Goal: Information Seeking & Learning: Check status

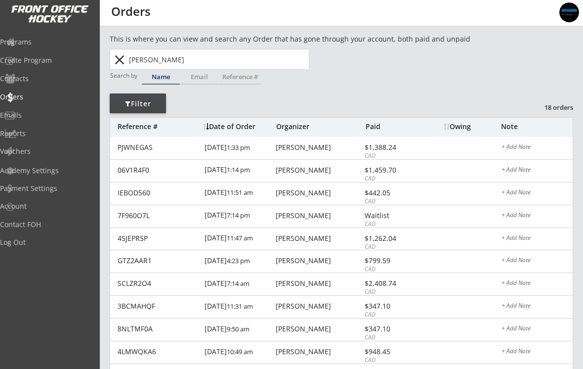
click at [183, 63] on input "[PERSON_NAME]" at bounding box center [218, 59] width 182 height 20
type input "L"
type input "Is"
type input "[PERSON_NAME]"
type input "Isa"
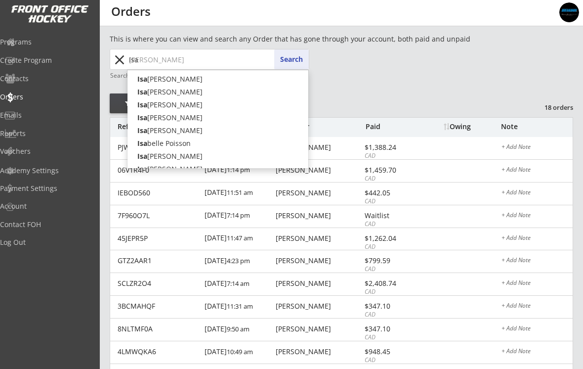
type input "[DEMOGRAPHIC_DATA]"
type input "[PERSON_NAME]"
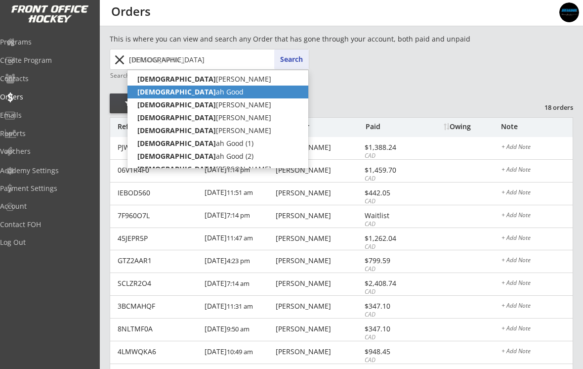
click at [145, 93] on strong "[DEMOGRAPHIC_DATA]" at bounding box center [176, 91] width 79 height 9
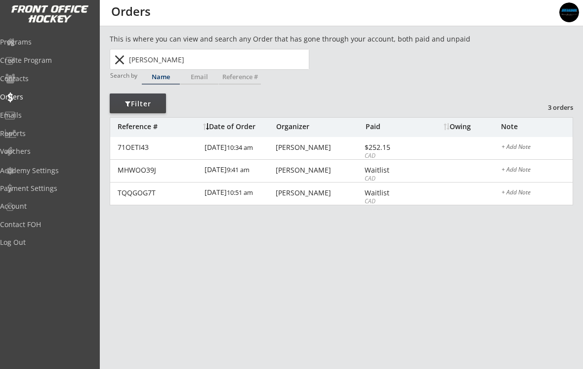
type input "[PERSON_NAME]"
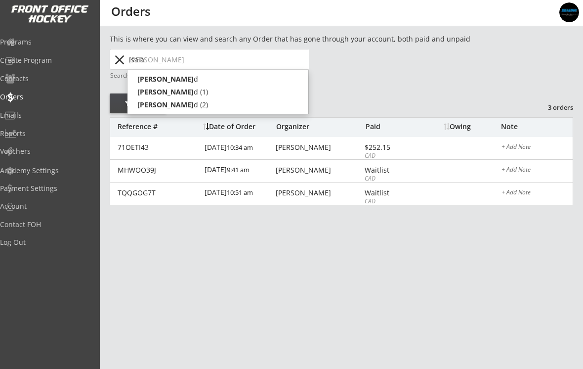
type input "[DEMOGRAPHIC_DATA]"
type input "[PERSON_NAME]"
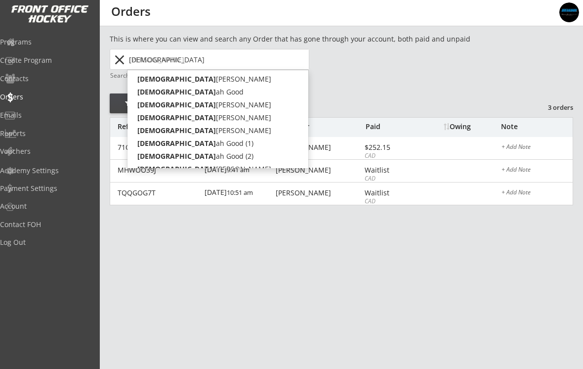
type input "Isa"
type input "[PERSON_NAME]"
type input "I"
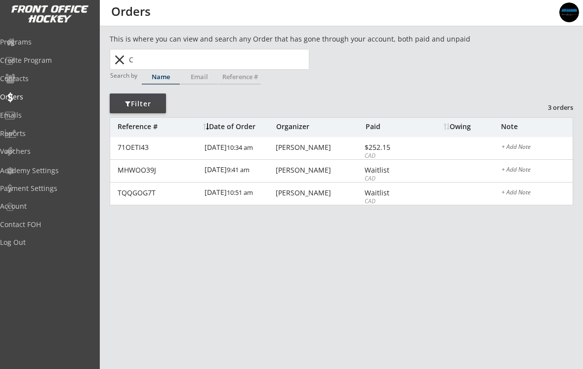
type input "Ca"
type input "Cam [PERSON_NAME]"
type input "Cas"
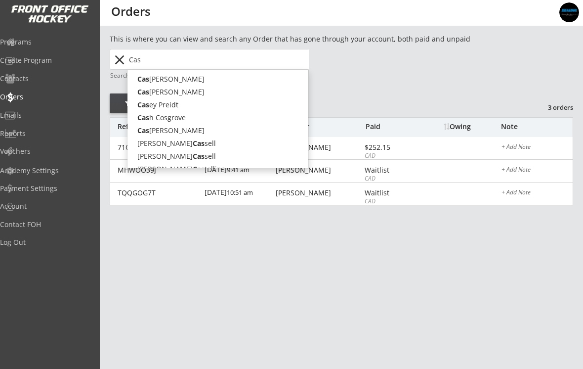
type input "[PERSON_NAME]"
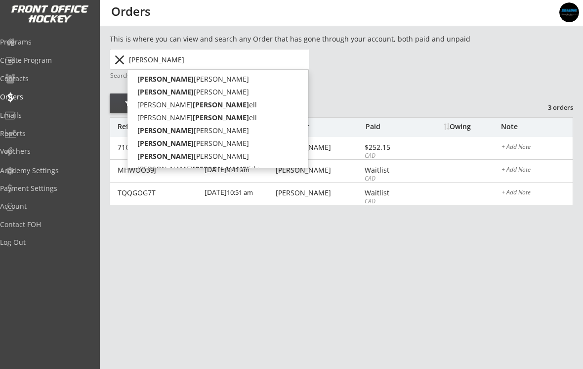
type input "Cassi"
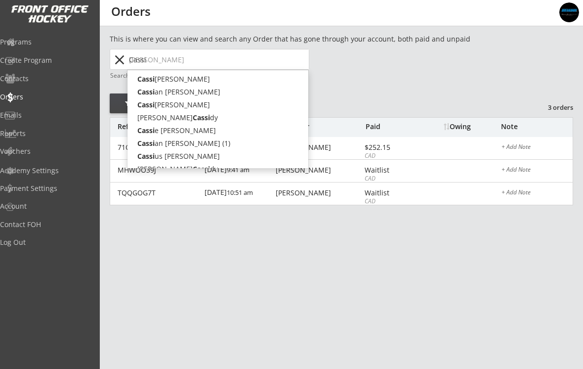
type input "Cassiu"
type input "[PERSON_NAME]"
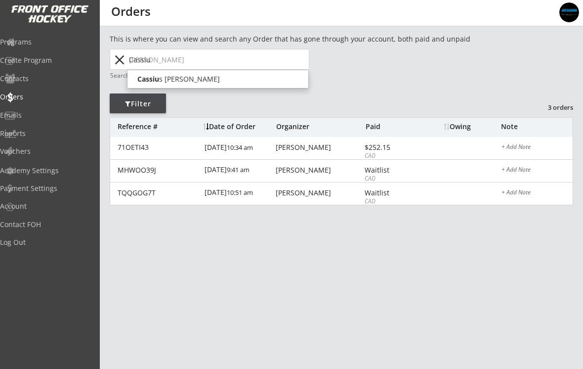
type input "[PERSON_NAME]"
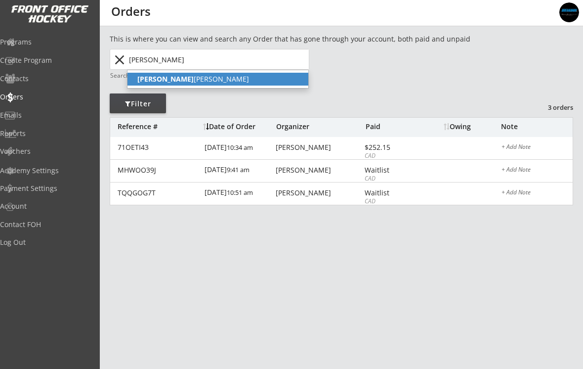
click at [149, 83] on strong "[PERSON_NAME]" at bounding box center [165, 78] width 56 height 9
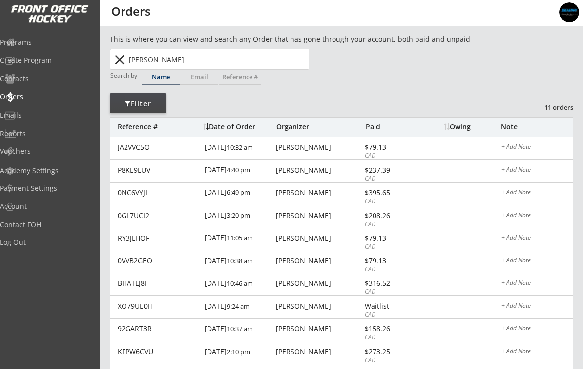
click at [131, 148] on div "JA2VVC5O" at bounding box center [158, 147] width 81 height 7
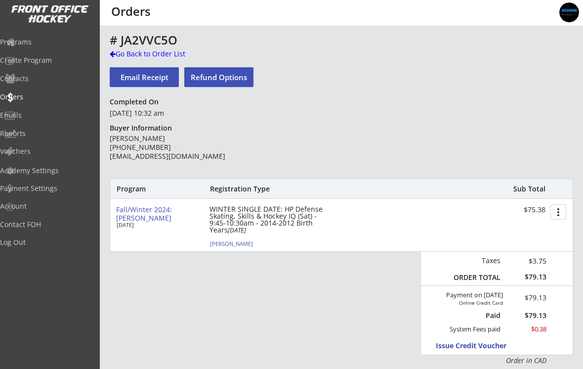
click at [125, 53] on div "Go Back to Order List" at bounding box center [161, 54] width 102 height 10
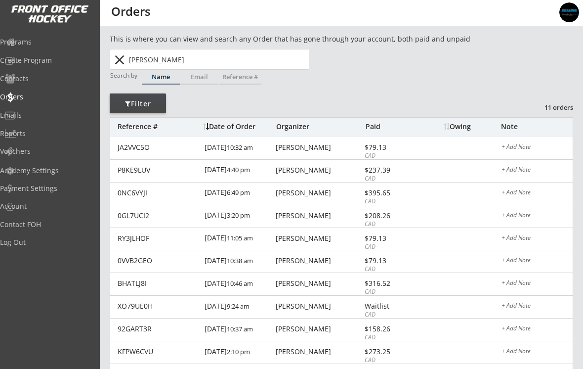
click at [131, 171] on div "P8KE9LUV" at bounding box center [158, 169] width 81 height 7
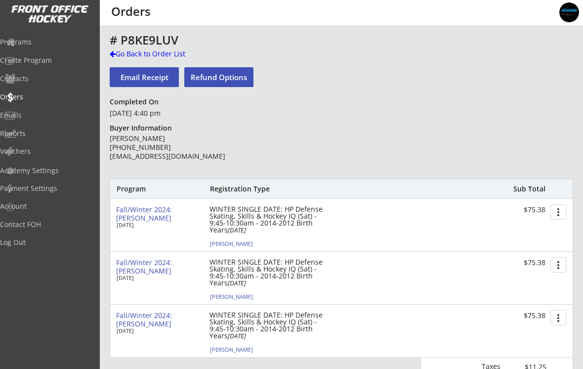
click at [137, 55] on div "Go Back to Order List" at bounding box center [161, 54] width 102 height 10
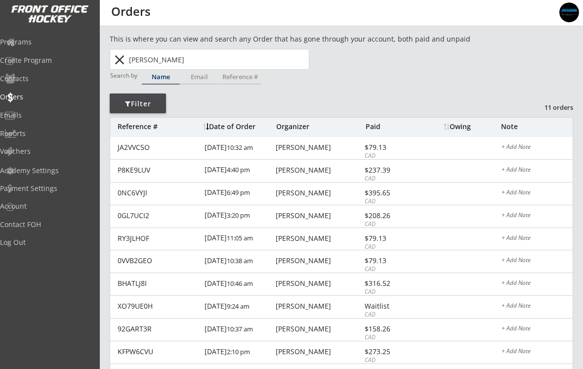
click at [183, 58] on input "[PERSON_NAME]" at bounding box center [218, 59] width 182 height 20
type input "[PERSON_NAME]"
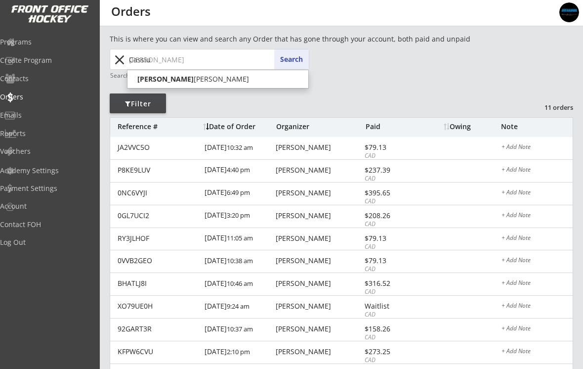
type input "Cassi"
type input "[PERSON_NAME]"
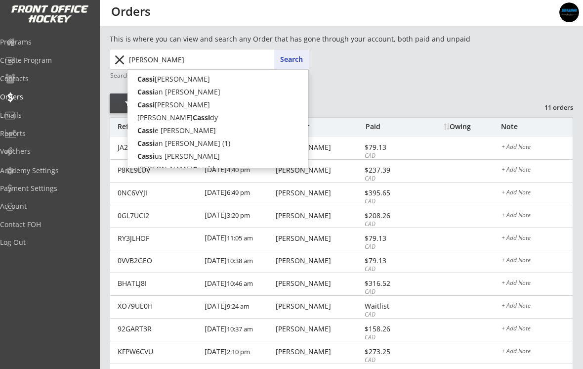
type input "Cas"
type input "Cam [PERSON_NAME]"
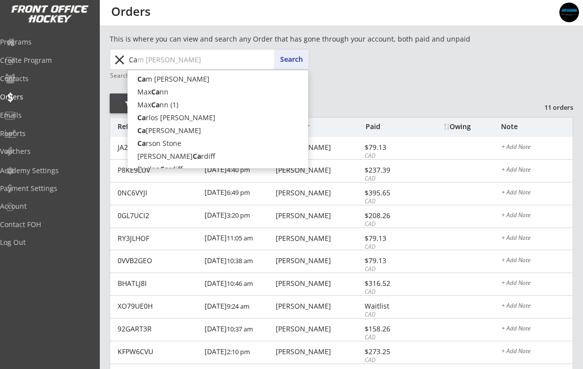
type input "C"
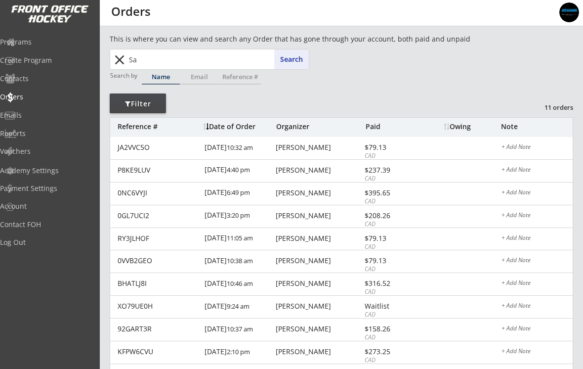
type input "Saw"
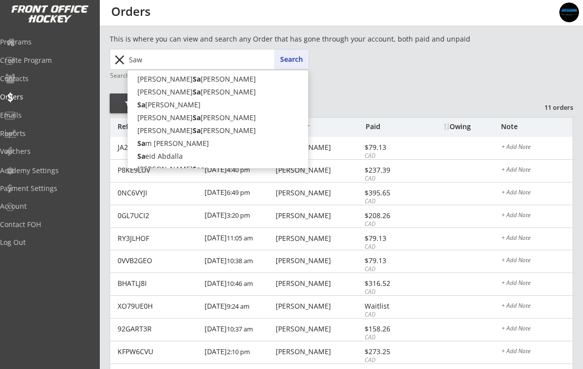
type input "[PERSON_NAME]"
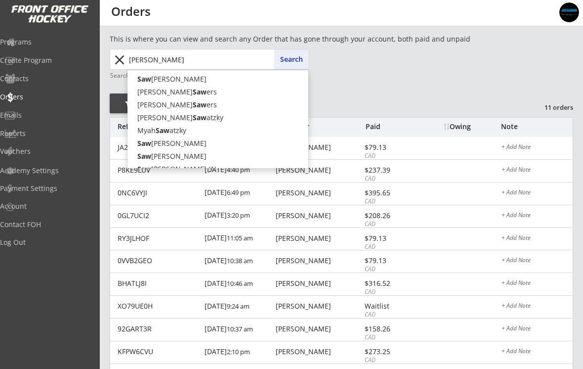
type input "[PERSON_NAME]"
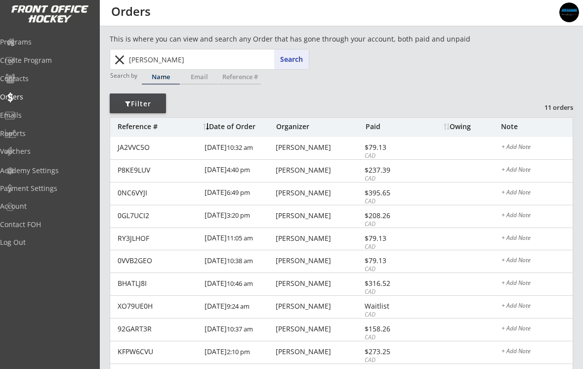
type input "[PERSON_NAME] a"
type input "[PERSON_NAME] [PERSON_NAME]"
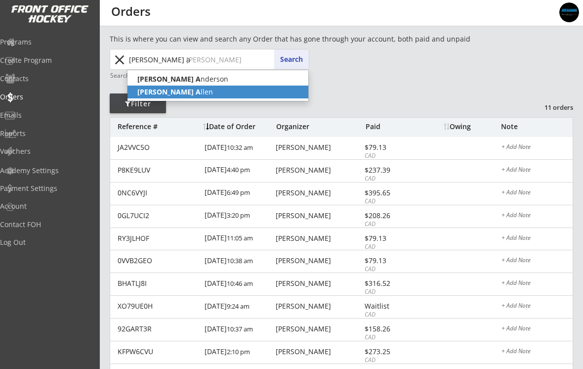
click at [141, 94] on strong "[PERSON_NAME] A" at bounding box center [168, 91] width 63 height 9
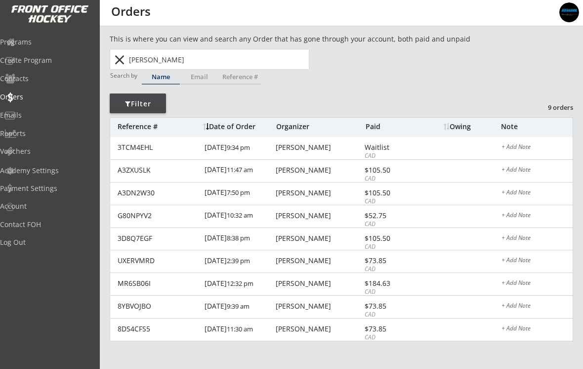
click at [131, 173] on div "A3ZXUSLK" at bounding box center [158, 169] width 81 height 7
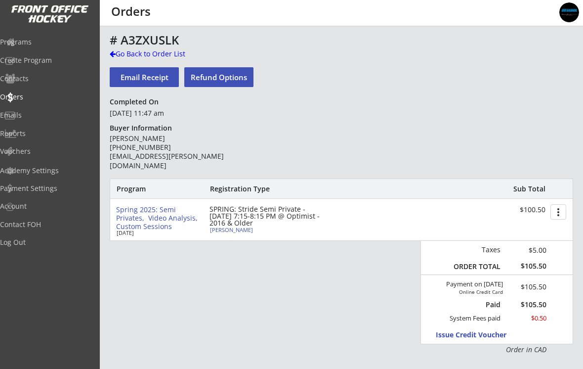
click at [137, 59] on div "Go Back to Order List" at bounding box center [161, 55] width 102 height 12
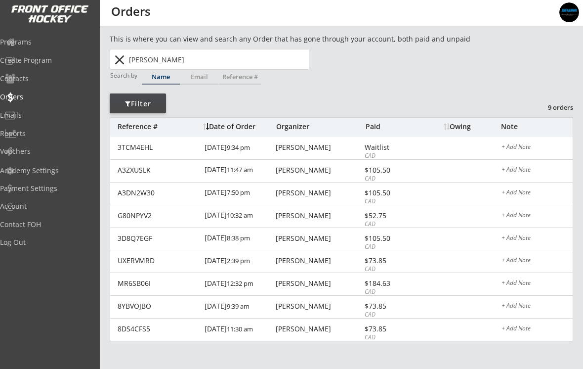
click at [138, 219] on div "G80NPYV2" at bounding box center [158, 215] width 81 height 7
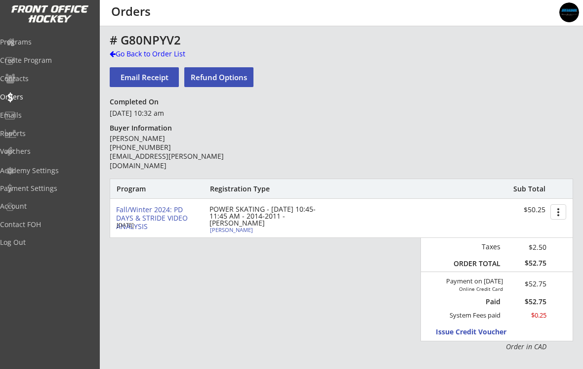
click at [139, 49] on div "Go Back to Order List" at bounding box center [161, 54] width 102 height 10
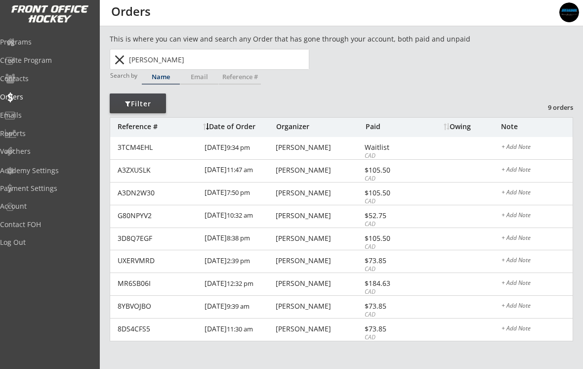
click at [288, 289] on div "MR6SB06I [DATE] 12:32 pm [PERSON_NAME] $184.63 CAD + Add Note" at bounding box center [341, 284] width 462 height 23
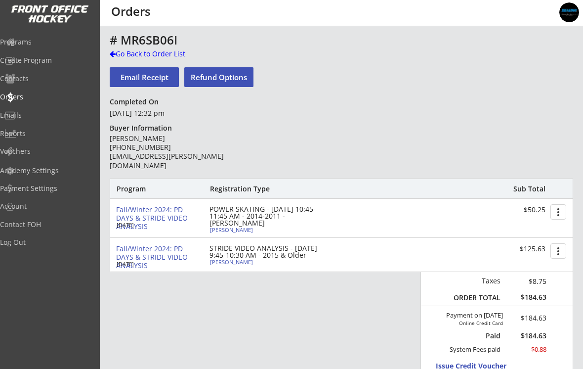
click at [150, 52] on div "Go Back to Order List" at bounding box center [161, 54] width 102 height 10
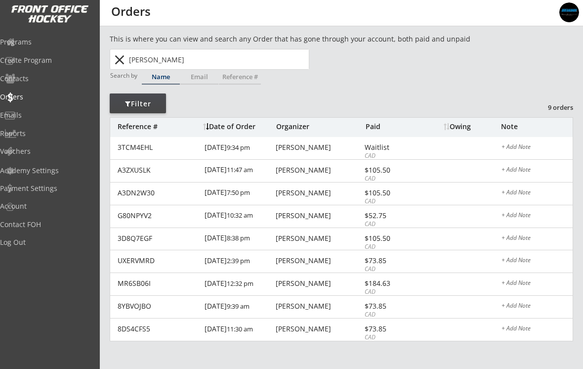
click at [133, 154] on div "3TCM4EHL [DATE] 9:34 pm [PERSON_NAME] Waitlist CAD + Add Note" at bounding box center [341, 148] width 462 height 23
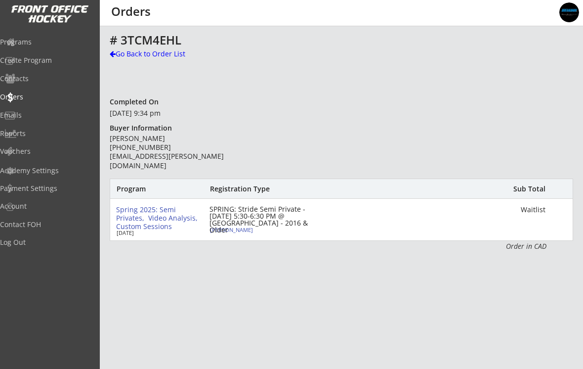
click at [125, 53] on div "Go Back to Order List" at bounding box center [161, 54] width 102 height 10
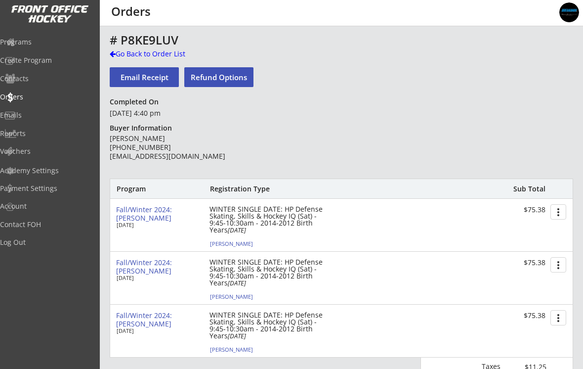
click at [130, 60] on div "Go Back to Order List" at bounding box center [161, 55] width 102 height 12
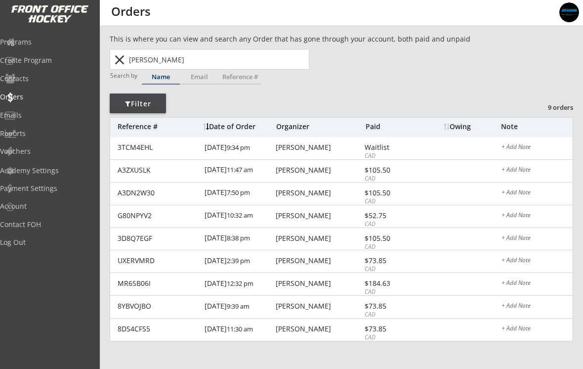
click at [185, 65] on input "[PERSON_NAME]" at bounding box center [218, 59] width 182 height 20
type input "[PERSON_NAME] Alle"
type input "[PERSON_NAME]"
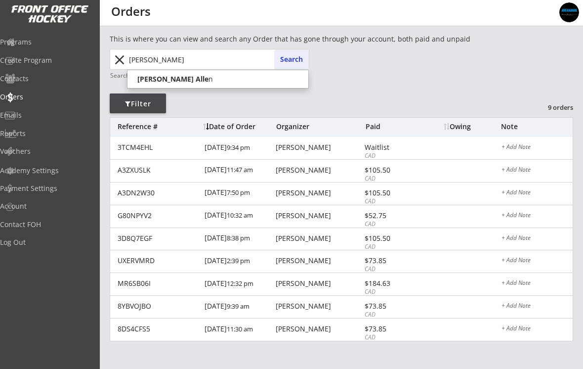
type input "[PERSON_NAME] A"
type input "[PERSON_NAME] [PERSON_NAME]"
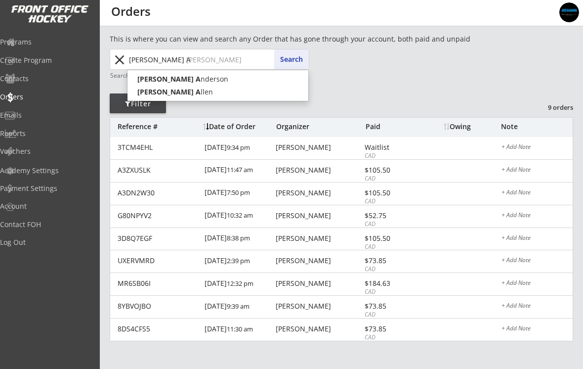
type input "[PERSON_NAME]"
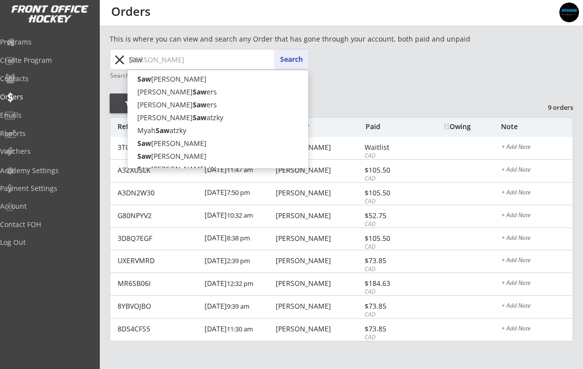
type input "Sa"
type input "S"
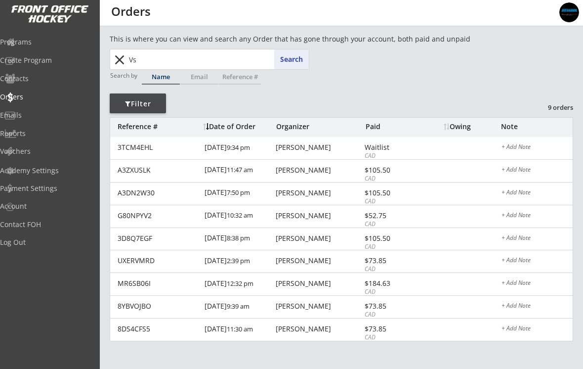
type input "V"
type input "Ca"
type input "Cam [PERSON_NAME]"
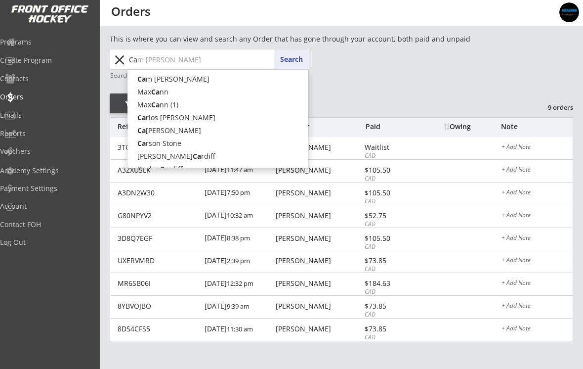
type input "Cas"
type input "[PERSON_NAME]"
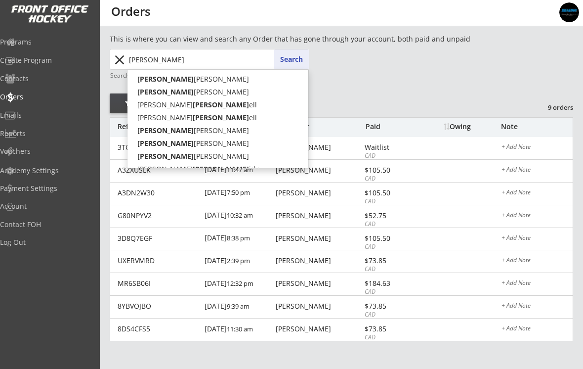
type input "Cassi"
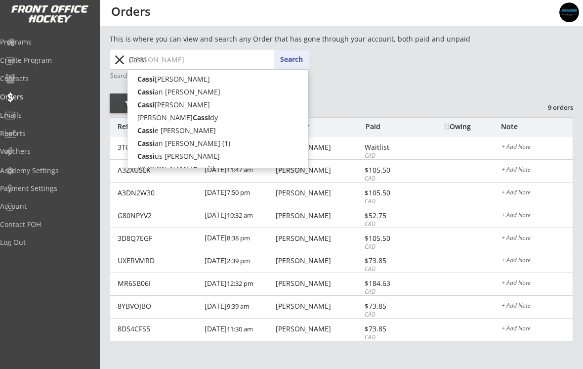
type input "Cassiu"
type input "[PERSON_NAME]"
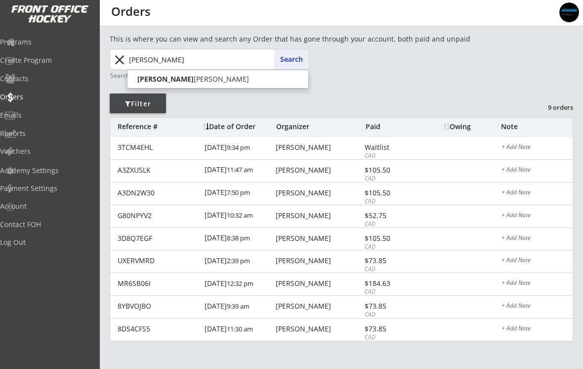
type input "[PERSON_NAME]"
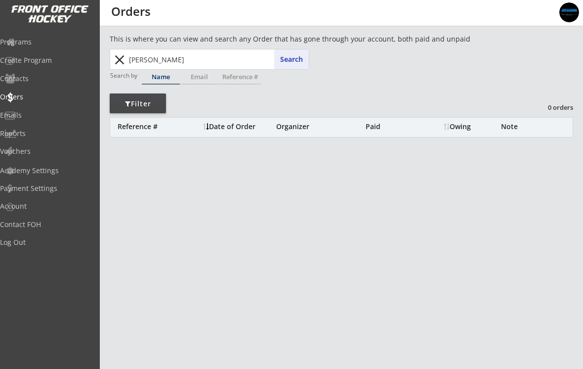
click at [216, 46] on div "This is where you can view and search any Order that has gone through your acco…" at bounding box center [313, 40] width 407 height 13
click at [223, 66] on input "[PERSON_NAME]" at bounding box center [218, 59] width 182 height 20
type input "[PERSON_NAME]"
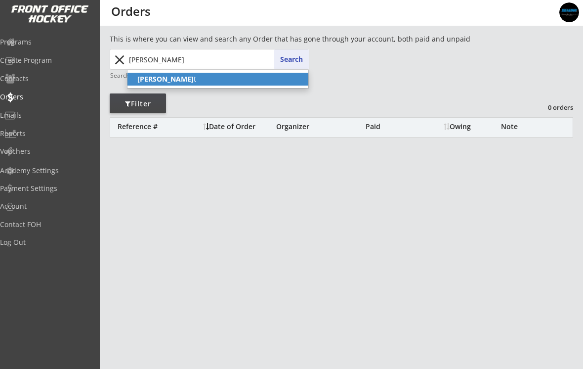
click at [155, 78] on strong "[PERSON_NAME]" at bounding box center [165, 78] width 56 height 9
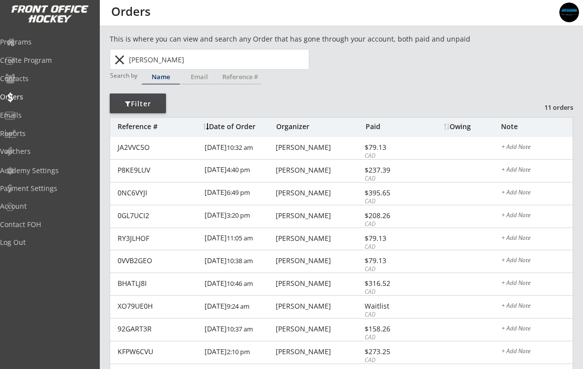
click at [138, 173] on div "P8KE9LUV" at bounding box center [158, 169] width 81 height 7
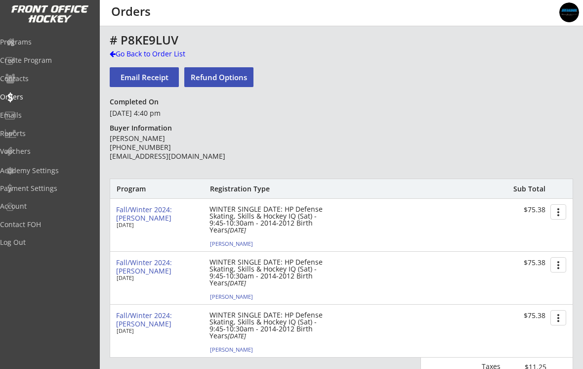
click at [134, 59] on div "Go Back to Order List" at bounding box center [161, 55] width 102 height 12
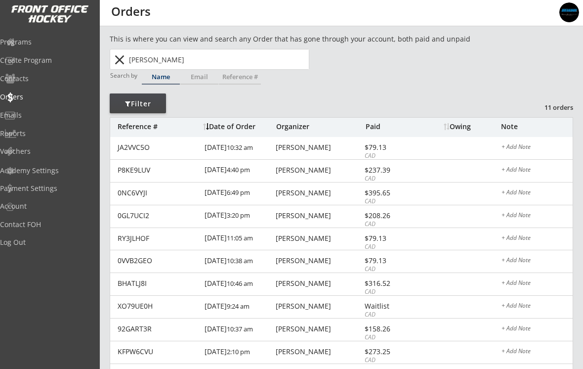
click at [263, 59] on input "[PERSON_NAME]" at bounding box center [218, 59] width 182 height 20
type input "[PERSON_NAME]"
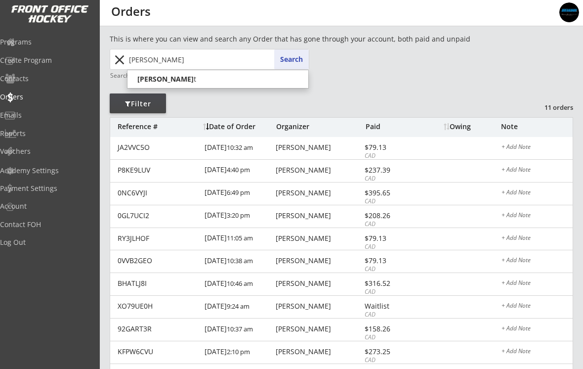
type input "[PERSON_NAME]"
type input "Cassi"
type input "[PERSON_NAME]"
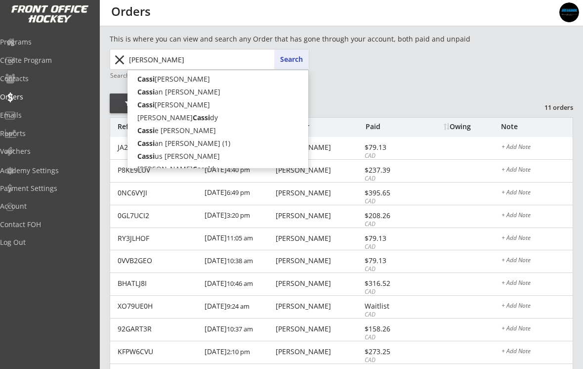
type input "Cas"
type input "[PERSON_NAME]"
type input "Ca"
type input "Cam [PERSON_NAME]"
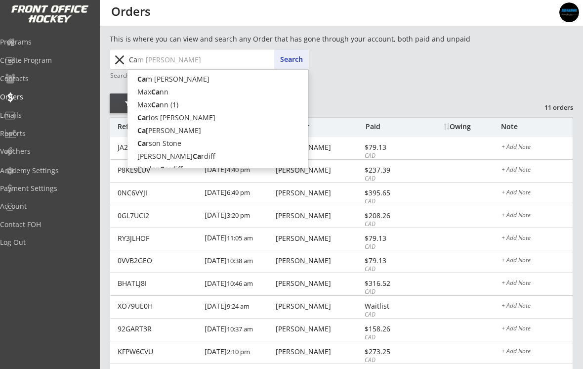
type input "C"
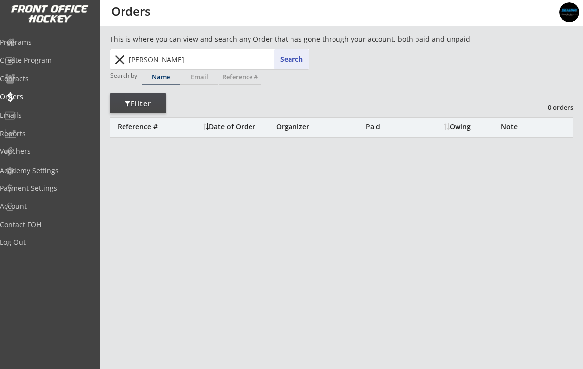
click at [249, 54] on input "[PERSON_NAME]" at bounding box center [218, 59] width 182 height 20
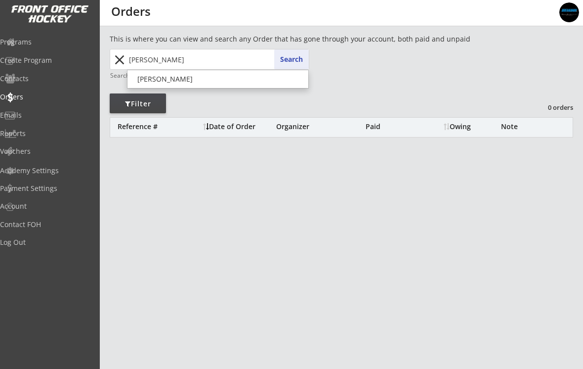
type input "[PERSON_NAME]"
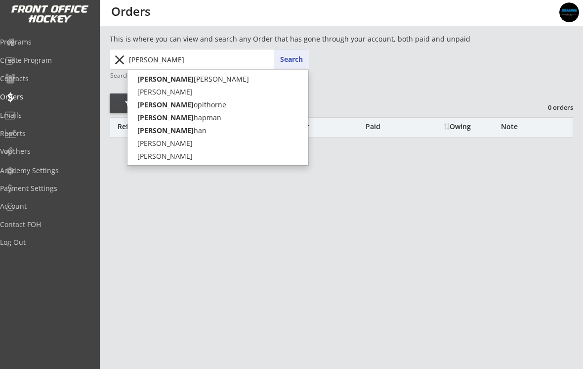
type input "[PERSON_NAME]"
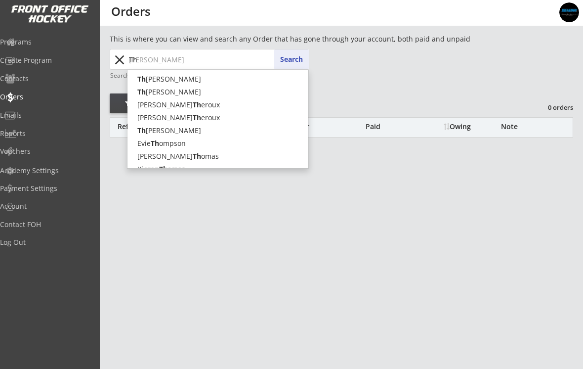
type input "T"
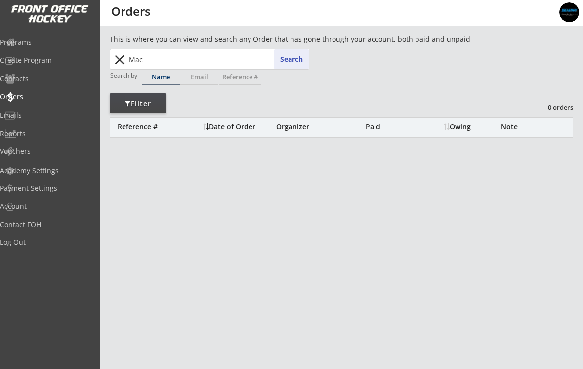
type input "Maca"
type input "[PERSON_NAME]"
type input "Macal"
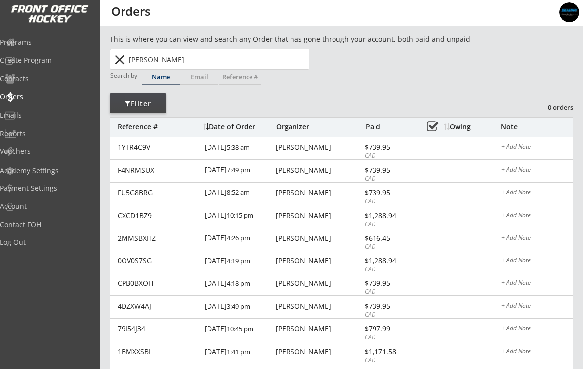
click at [247, 56] on input "[PERSON_NAME]" at bounding box center [218, 59] width 182 height 20
type input "[PERSON_NAME]"
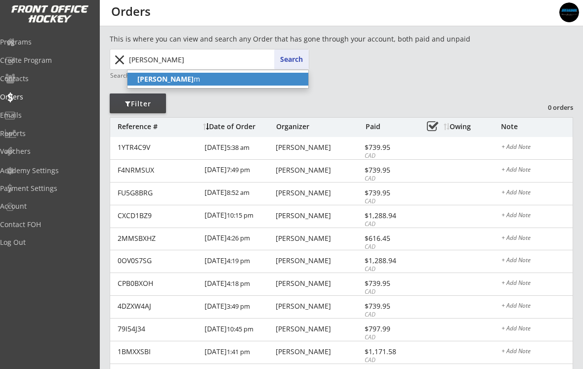
click at [192, 78] on strong "[PERSON_NAME]" at bounding box center [165, 78] width 56 height 9
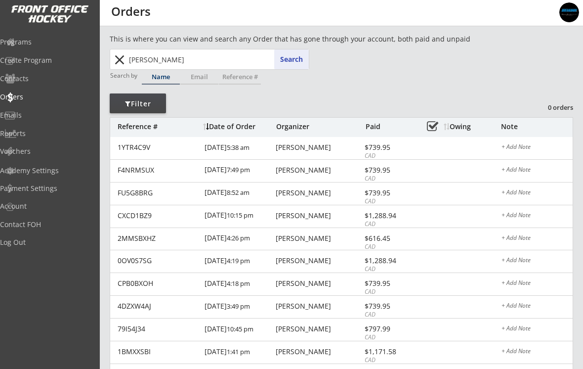
click at [292, 56] on button "Search" at bounding box center [291, 59] width 35 height 20
click at [311, 153] on div "1YTR4C9V [DATE] 5:38 am [PERSON_NAME] $739.95 CAD + Add Note" at bounding box center [341, 148] width 462 height 23
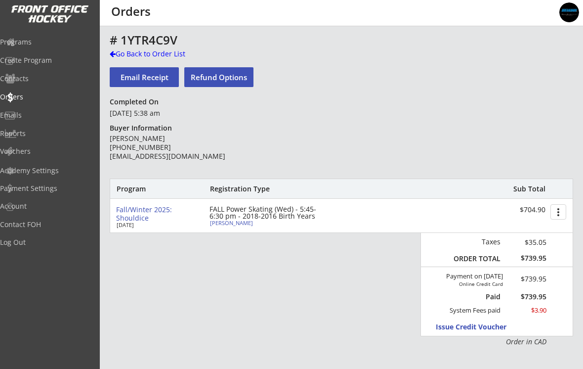
click at [138, 57] on div "Go Back to Order List" at bounding box center [161, 54] width 102 height 10
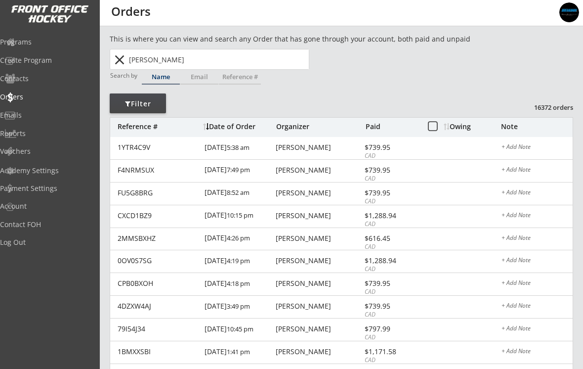
click at [212, 63] on input "[PERSON_NAME]" at bounding box center [218, 59] width 182 height 20
type input "[PERSON_NAME]"
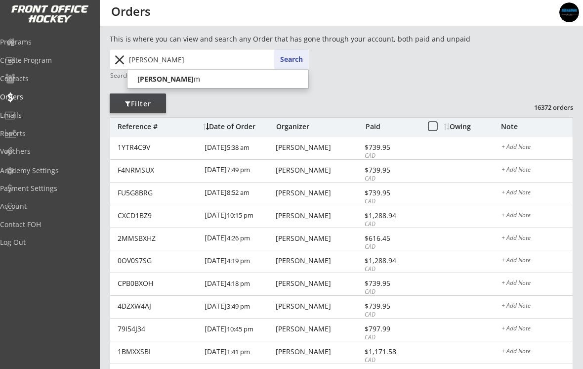
type input "[PERSON_NAME]"
click at [360, 74] on div "This is where you can view and search any Order that has gone through your acco…" at bounding box center [341, 327] width 463 height 586
click at [172, 57] on input "[PERSON_NAME]" at bounding box center [218, 59] width 182 height 20
type input "[PERSON_NAME]"
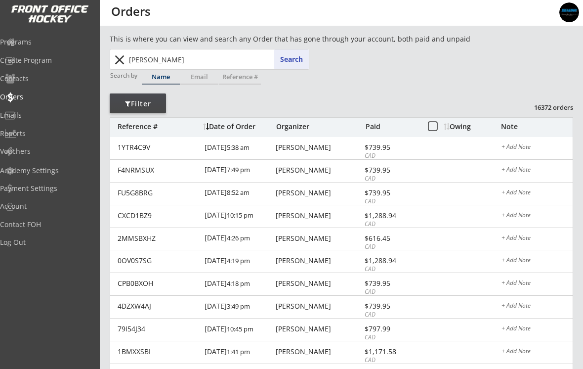
type input "[PERSON_NAME]"
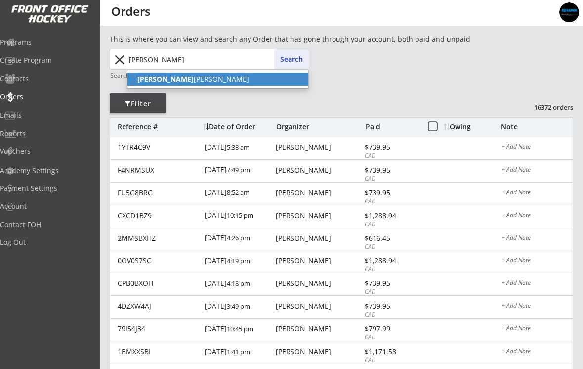
click at [147, 83] on strong "[PERSON_NAME]" at bounding box center [165, 78] width 56 height 9
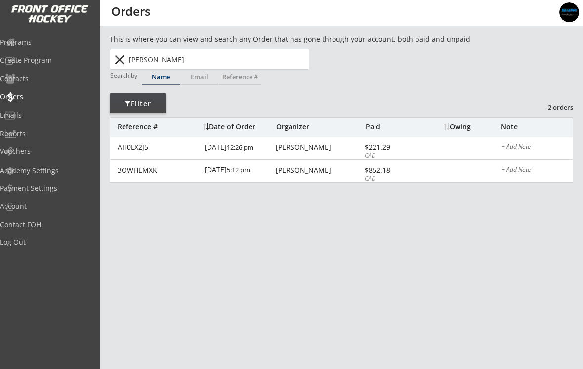
click at [143, 171] on div "3OWHEMXK" at bounding box center [158, 169] width 81 height 7
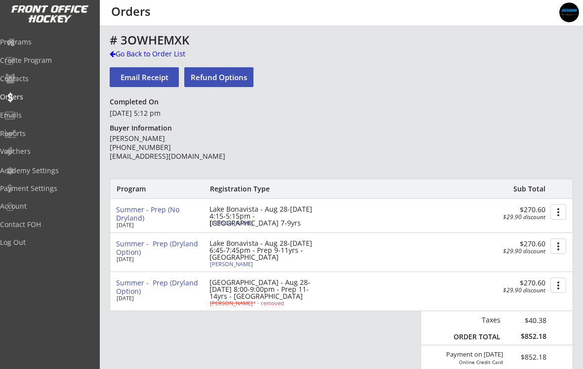
click at [124, 56] on div "Go Back to Order List" at bounding box center [161, 54] width 102 height 10
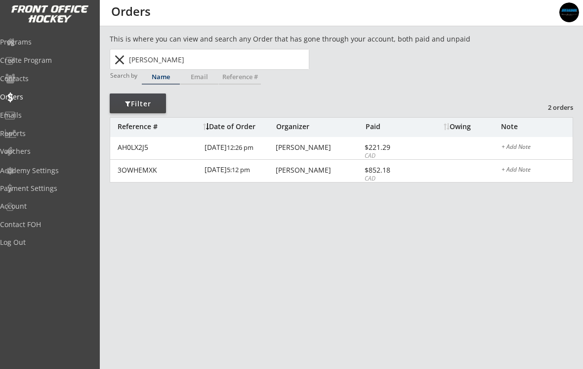
click at [247, 62] on input "[PERSON_NAME]" at bounding box center [218, 59] width 182 height 20
type input "[PERSON_NAME]"
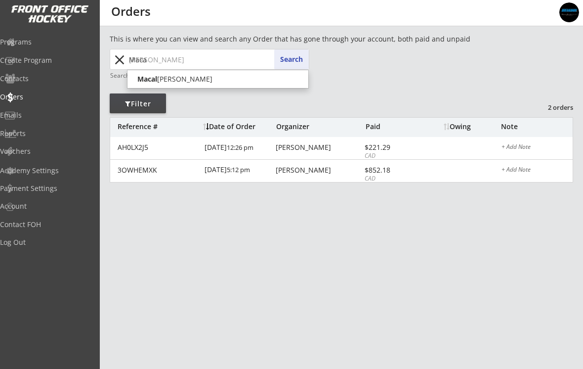
type input "Mac"
type input "[PERSON_NAME]"
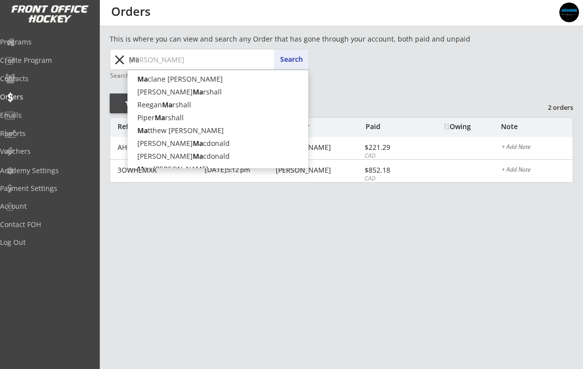
type input "M"
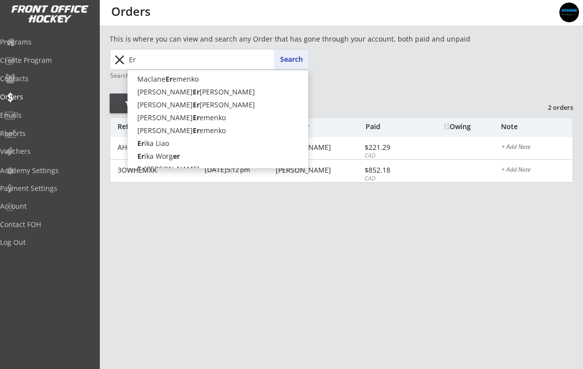
type input "[PERSON_NAME]"
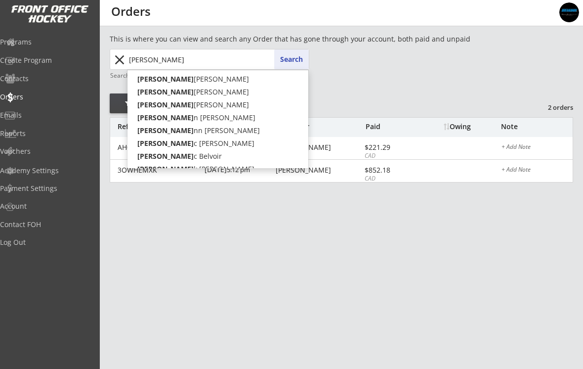
type input "[PERSON_NAME]"
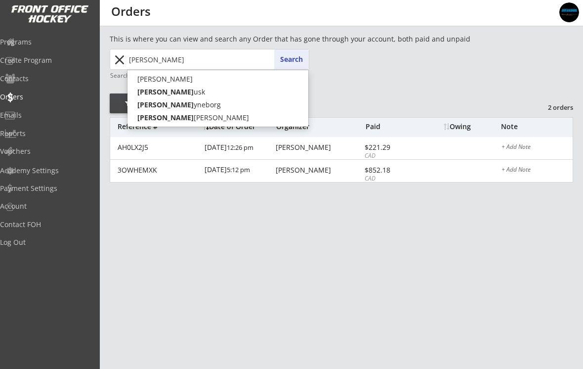
type input "[PERSON_NAME]"
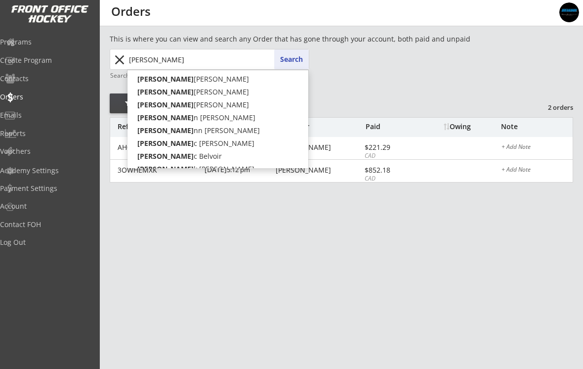
type input "Er"
type input "E"
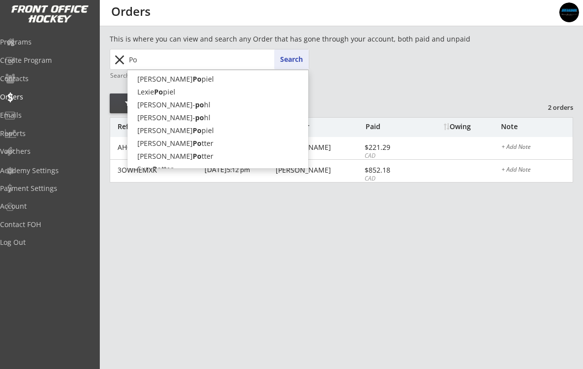
type input "Por"
type input "[PERSON_NAME]"
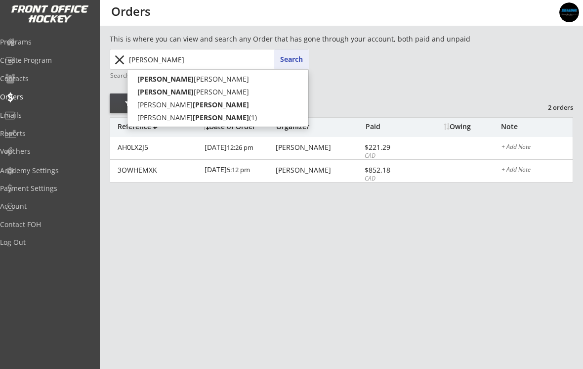
type input "[PERSON_NAME]"
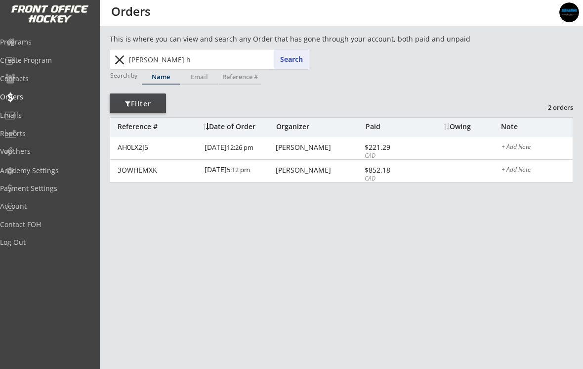
type input "[PERSON_NAME]"
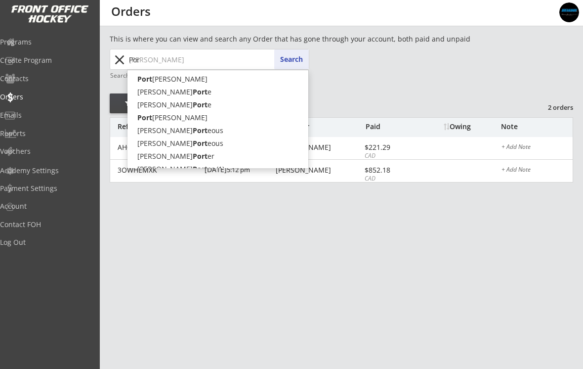
type input "Po"
type input "P"
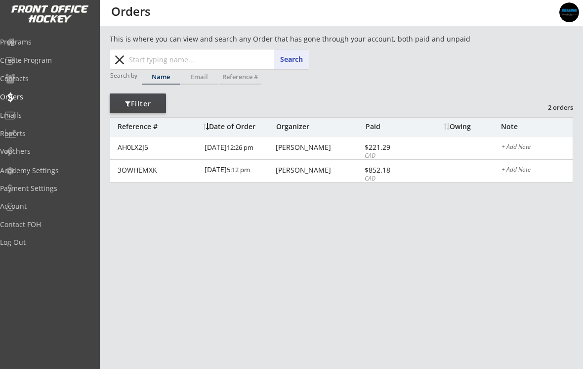
type input "K"
type input "Va"
type input "[PERSON_NAME]"
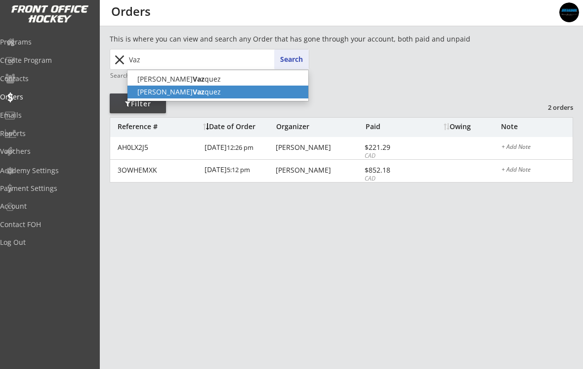
click at [155, 91] on p "[PERSON_NAME] quez" at bounding box center [217, 91] width 181 height 13
type input "[PERSON_NAME]"
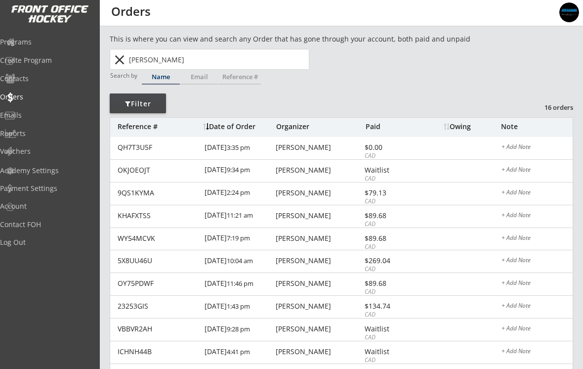
click at [405, 154] on div "CAD" at bounding box center [391, 156] width 53 height 8
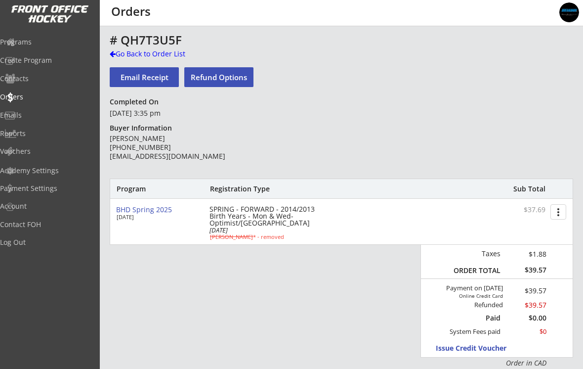
click at [148, 53] on div "Go Back to Order List" at bounding box center [161, 54] width 102 height 10
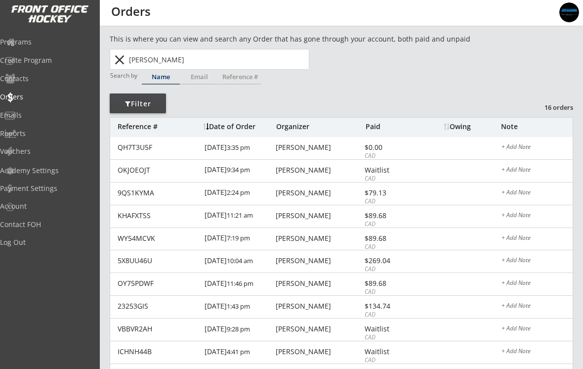
click at [139, 172] on div "OKJOEOJT" at bounding box center [158, 169] width 81 height 7
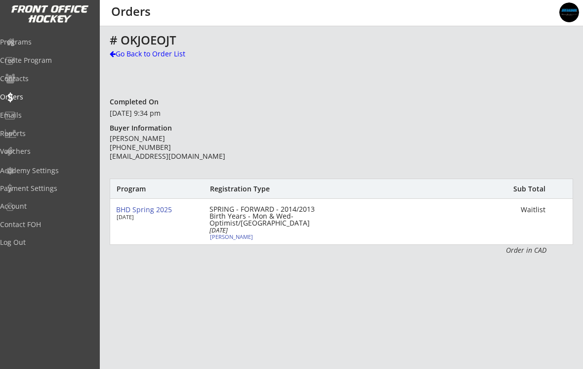
click at [221, 235] on div "[PERSON_NAME]" at bounding box center [265, 236] width 110 height 5
select select ""Forward""
select select ""Youth L""
select select ""S""
select select ""Blackfoot Hockey Association""
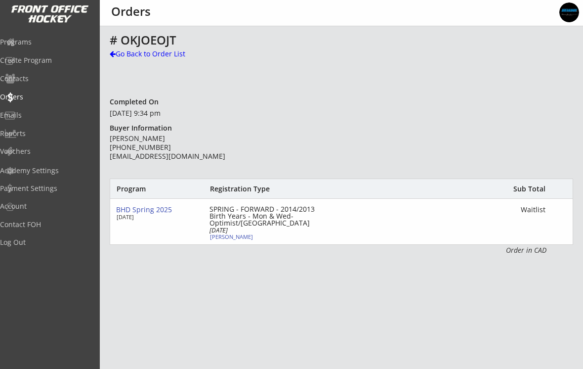
select select ""U13""
select select ""Division 1""
select select ""Youth XL""
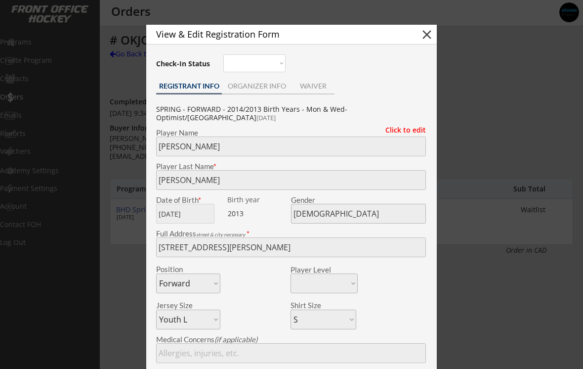
click at [422, 33] on button "close" at bounding box center [426, 34] width 15 height 15
select select ""PLACEHOLDER_1427118222253""
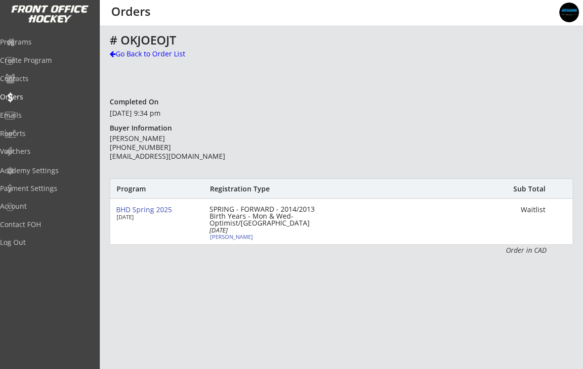
click at [130, 51] on div "Go Back to Order List" at bounding box center [161, 54] width 102 height 10
click at [133, 60] on div "Go Back to Order List" at bounding box center [161, 55] width 102 height 12
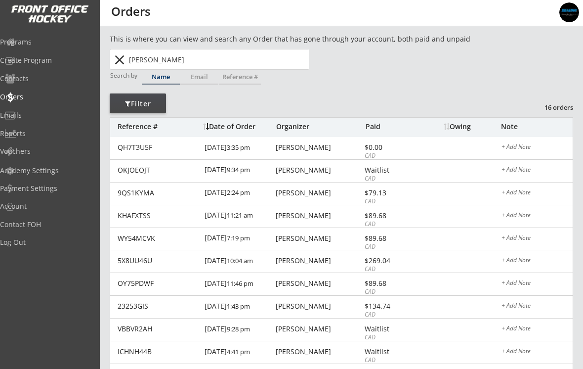
click at [205, 62] on input "[PERSON_NAME]" at bounding box center [218, 59] width 182 height 20
type input "Es"
type input "Esme Magus"
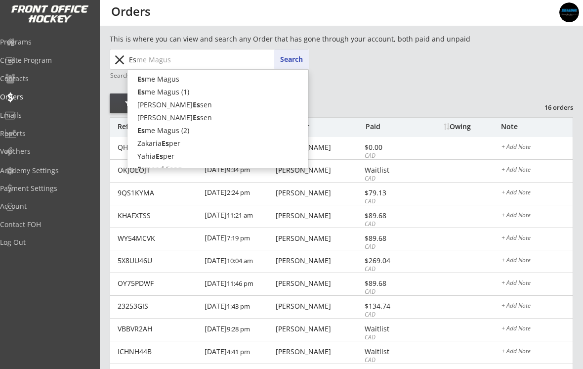
type input "Esm"
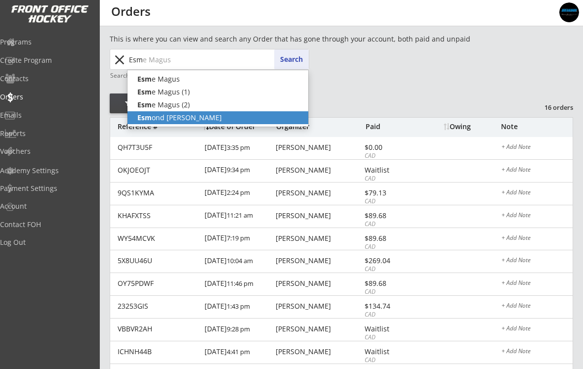
click at [149, 119] on strong "Esm" at bounding box center [144, 117] width 14 height 9
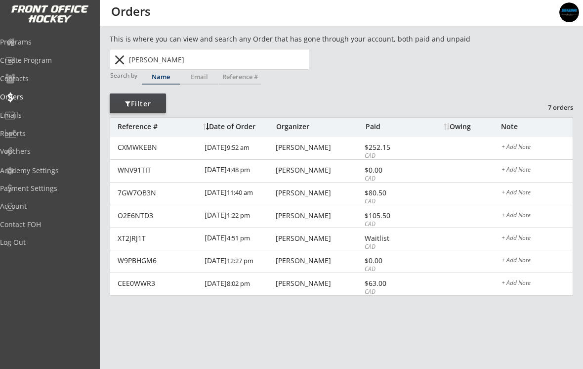
type input "[PERSON_NAME]"
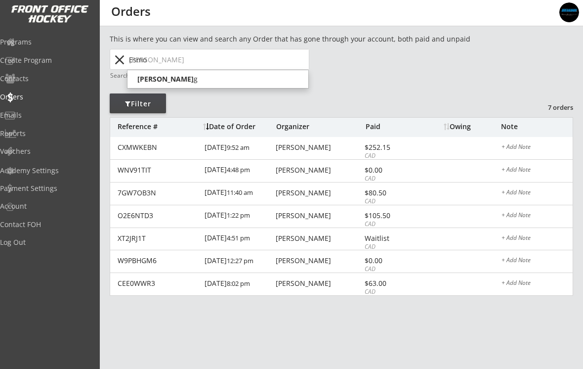
type input "Esm"
type input "Esme Magus"
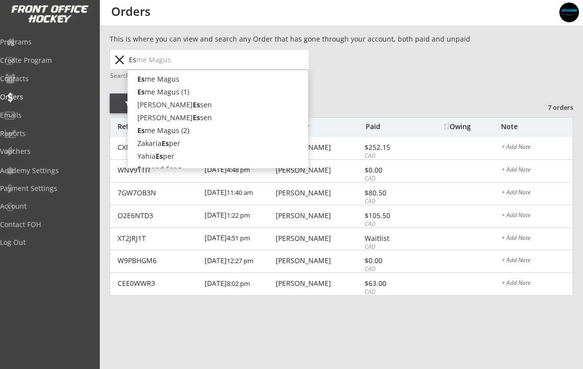
type input "E"
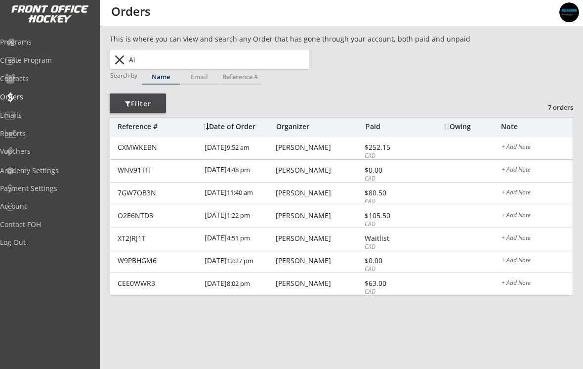
type input "Aid"
type input "[PERSON_NAME]"
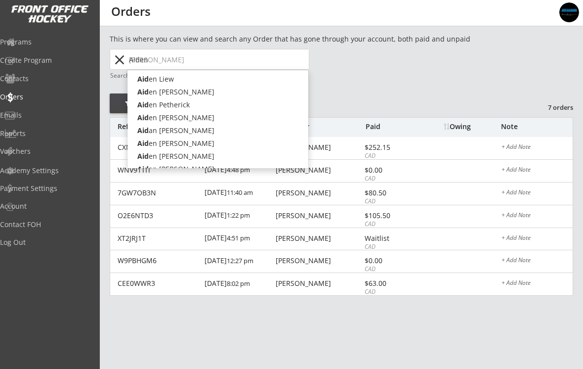
type input "Aiden"
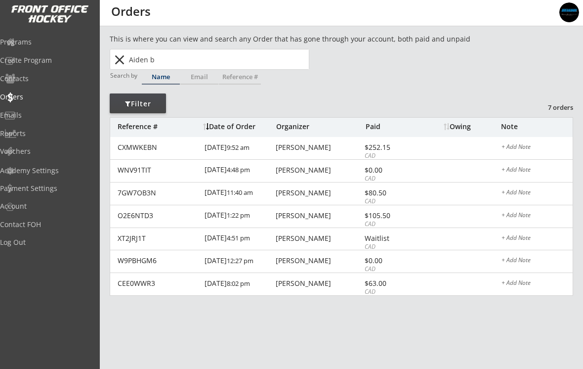
type input "Aiden"
type input "[PERSON_NAME]"
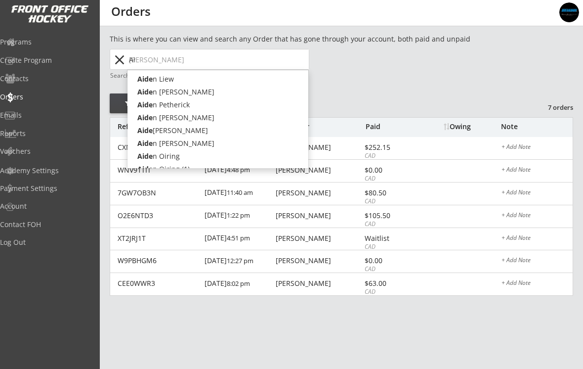
type input "A"
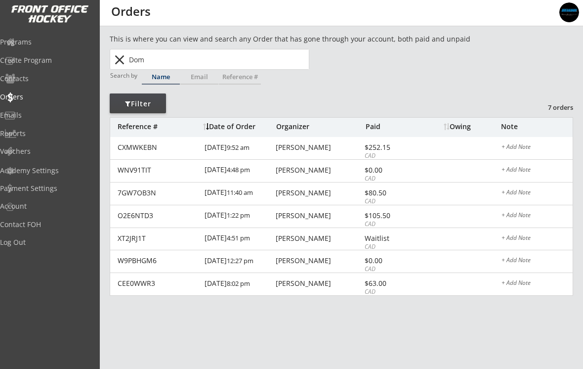
type input "Domi"
type input "[PERSON_NAME]"
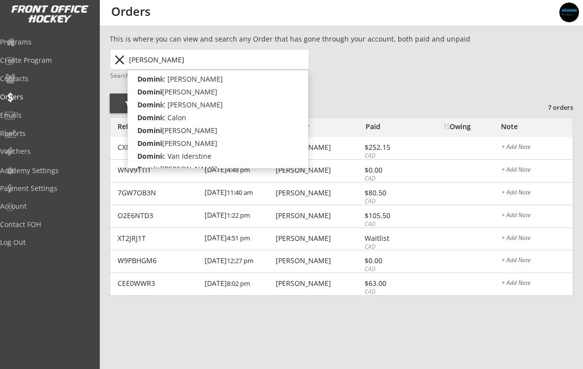
type input "[PERSON_NAME]"
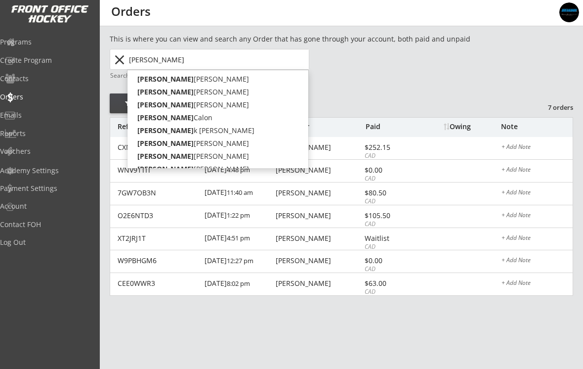
type input "[PERSON_NAME]"
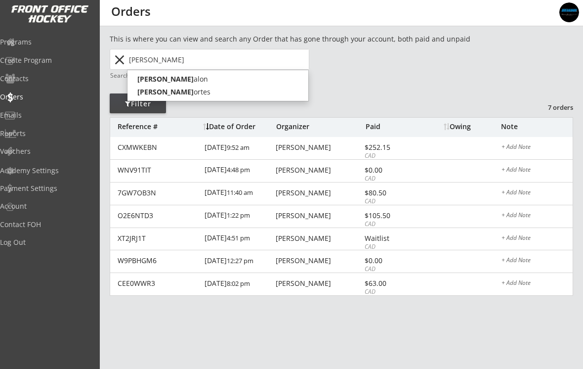
type input "[PERSON_NAME]"
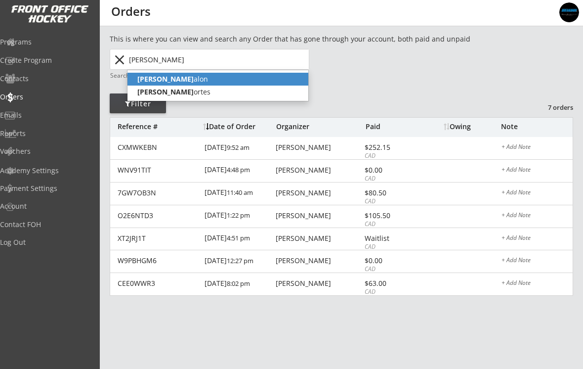
click at [149, 78] on strong "[PERSON_NAME]" at bounding box center [165, 78] width 56 height 9
type input "[PERSON_NAME]"
